Goal: Task Accomplishment & Management: Manage account settings

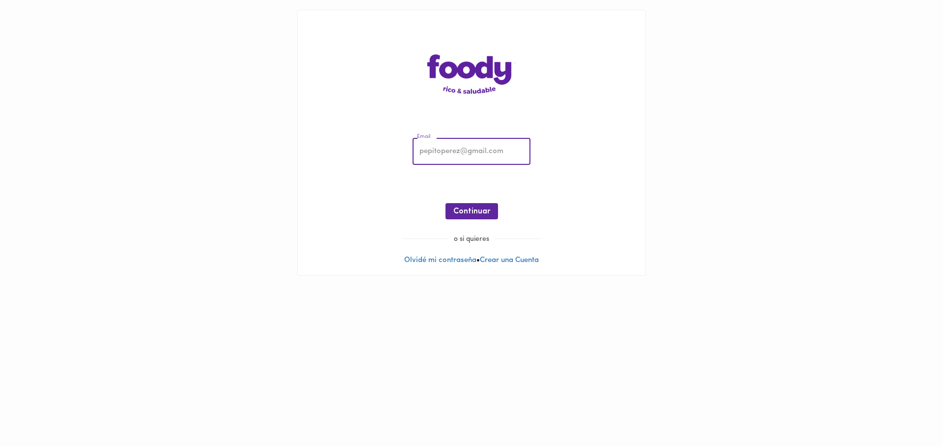
click at [439, 154] on input "email" at bounding box center [471, 151] width 118 height 27
type input "[EMAIL_ADDRESS][DOMAIN_NAME]"
click at [468, 216] on span "Continuar" at bounding box center [471, 211] width 37 height 9
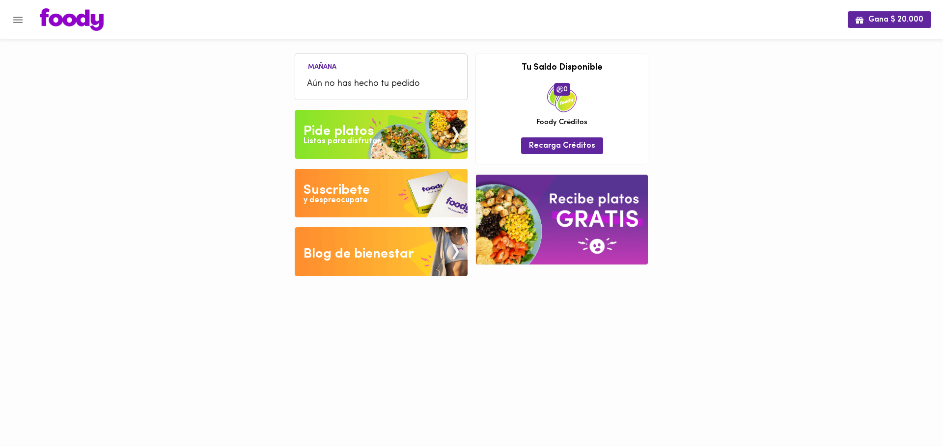
click at [382, 196] on img at bounding box center [381, 193] width 173 height 49
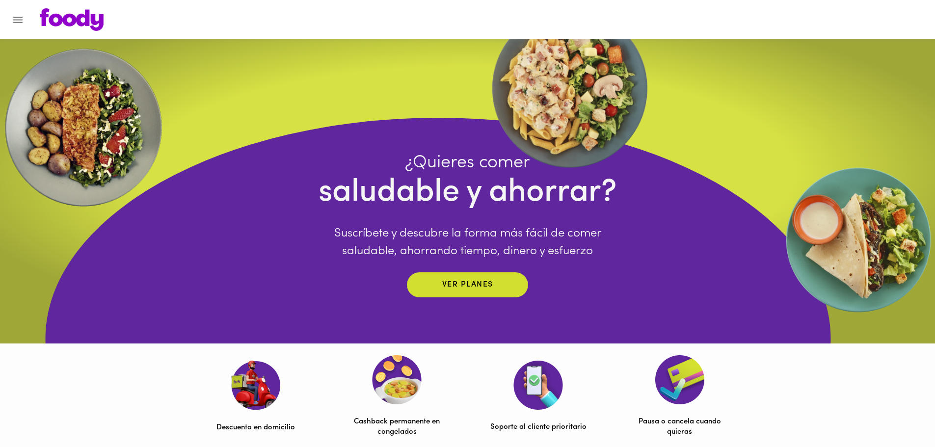
click at [21, 26] on icon "Menu" at bounding box center [18, 20] width 12 height 12
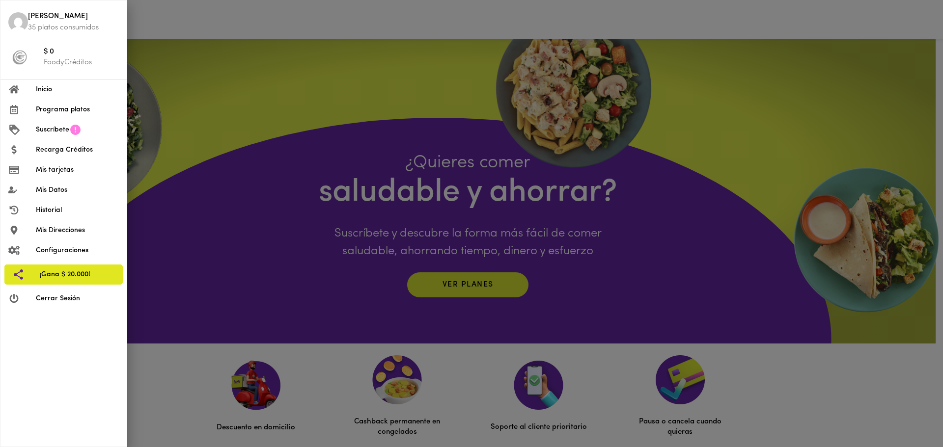
click at [49, 111] on span "Programa platos" at bounding box center [77, 110] width 83 height 10
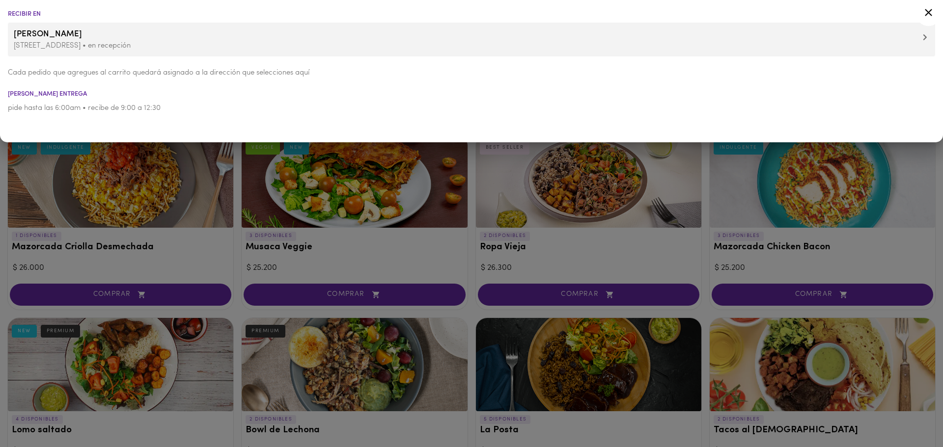
click at [389, 41] on p "[STREET_ADDRESS] • en recepción" at bounding box center [471, 46] width 915 height 10
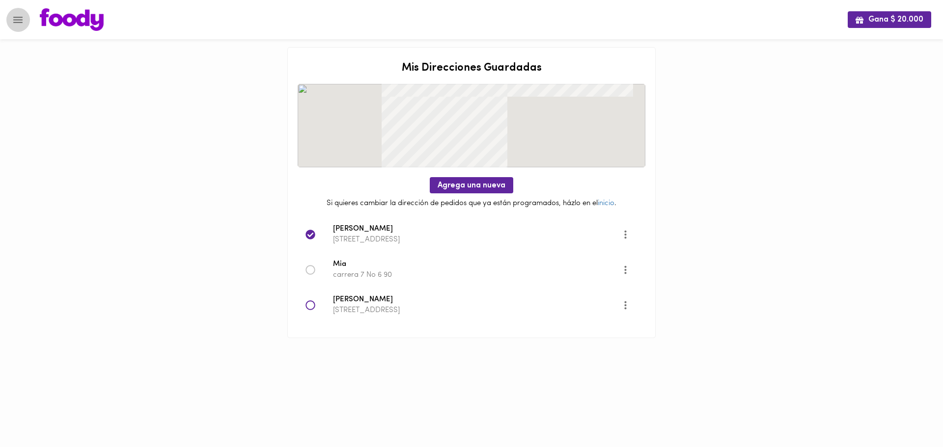
click at [16, 19] on icon "Menu" at bounding box center [17, 20] width 9 height 6
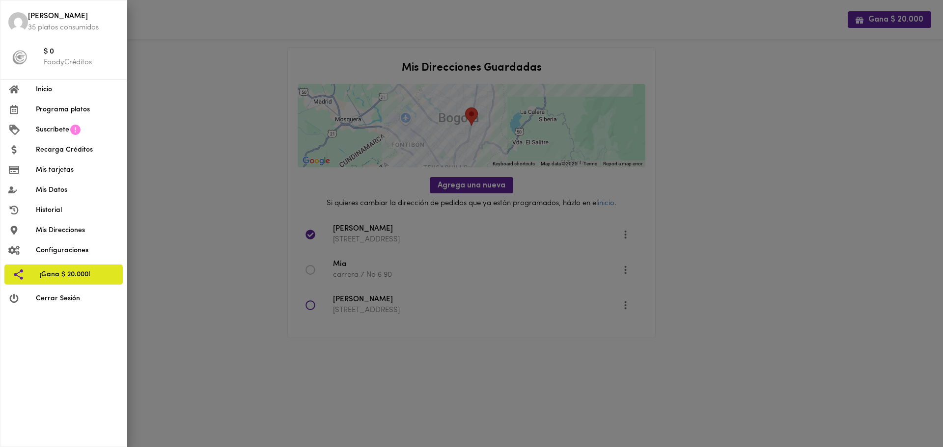
click at [59, 168] on span "Mis tarjetas" at bounding box center [77, 170] width 83 height 10
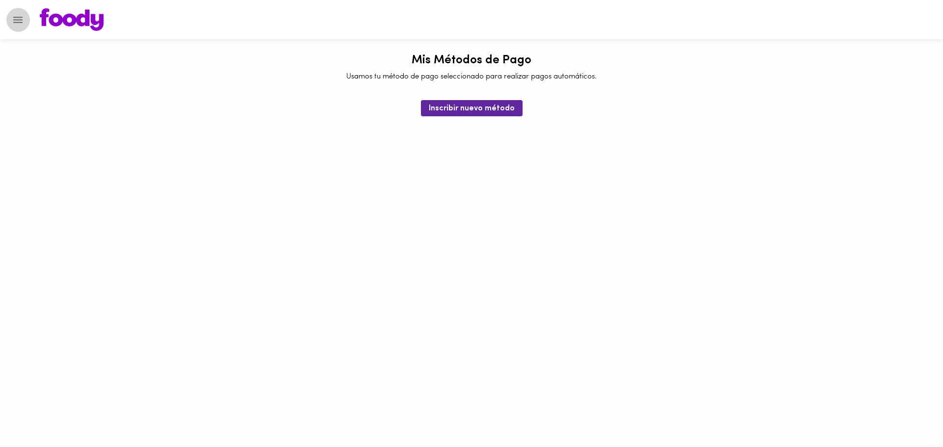
click at [13, 20] on icon "Menu" at bounding box center [18, 20] width 12 height 12
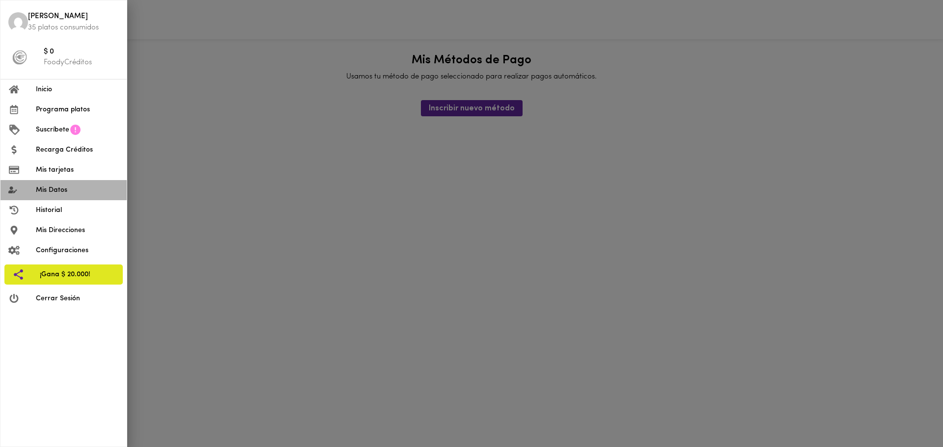
click at [66, 188] on span "Mis Datos" at bounding box center [77, 190] width 83 height 10
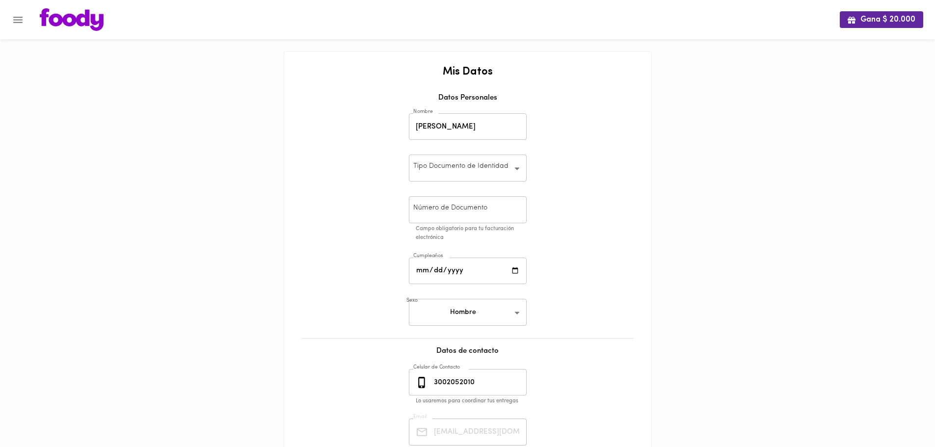
click at [54, 18] on img at bounding box center [72, 19] width 64 height 23
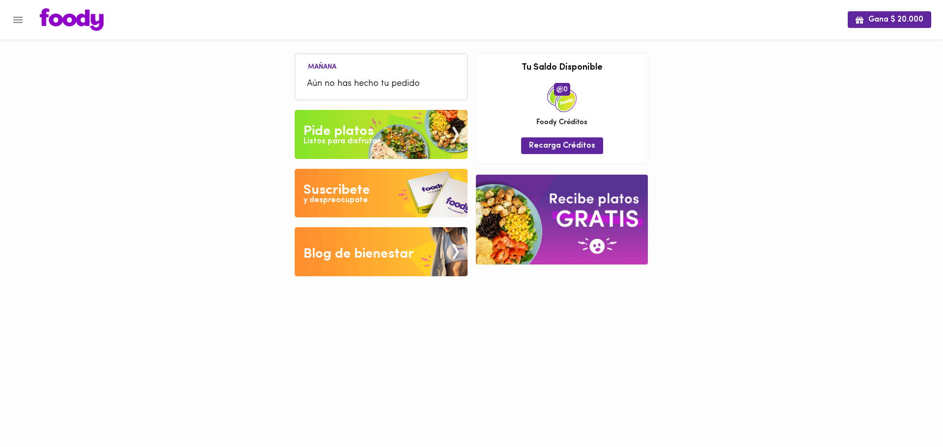
click at [20, 22] on icon "Menu" at bounding box center [18, 20] width 12 height 12
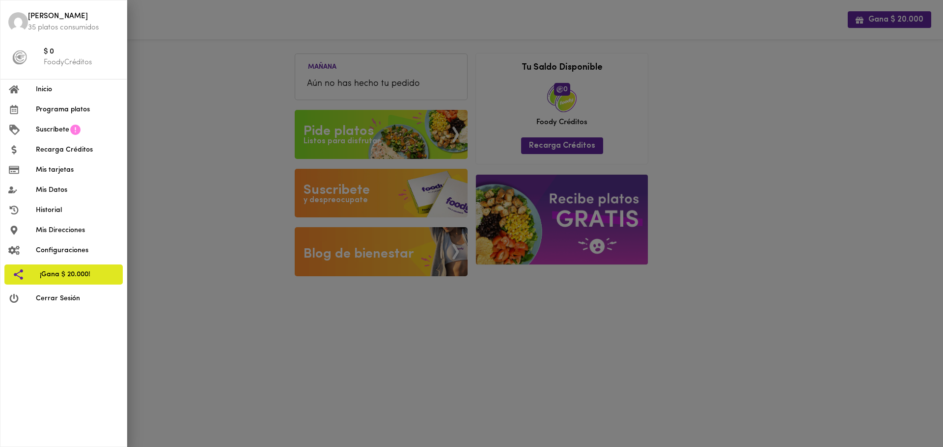
click at [38, 295] on span "Cerrar Sesión" at bounding box center [77, 299] width 83 height 10
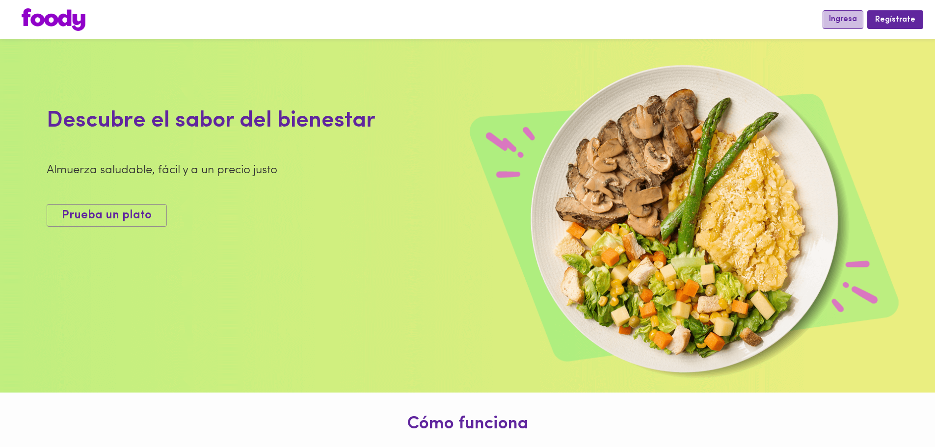
click at [849, 18] on span "Ingresa" at bounding box center [843, 19] width 28 height 9
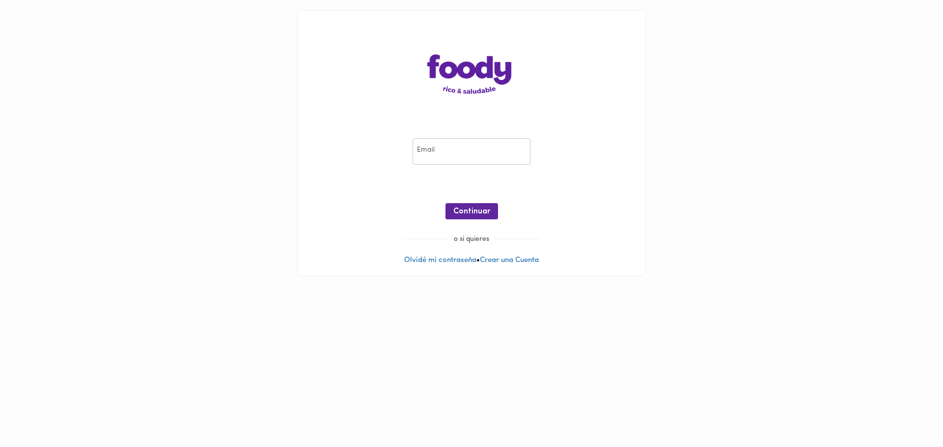
click at [443, 146] on input "email" at bounding box center [471, 151] width 118 height 27
type input "[EMAIL_ADDRESS][DOMAIN_NAME]"
click at [488, 212] on span "Continuar" at bounding box center [471, 211] width 37 height 9
